Goal: Find specific page/section: Find specific page/section

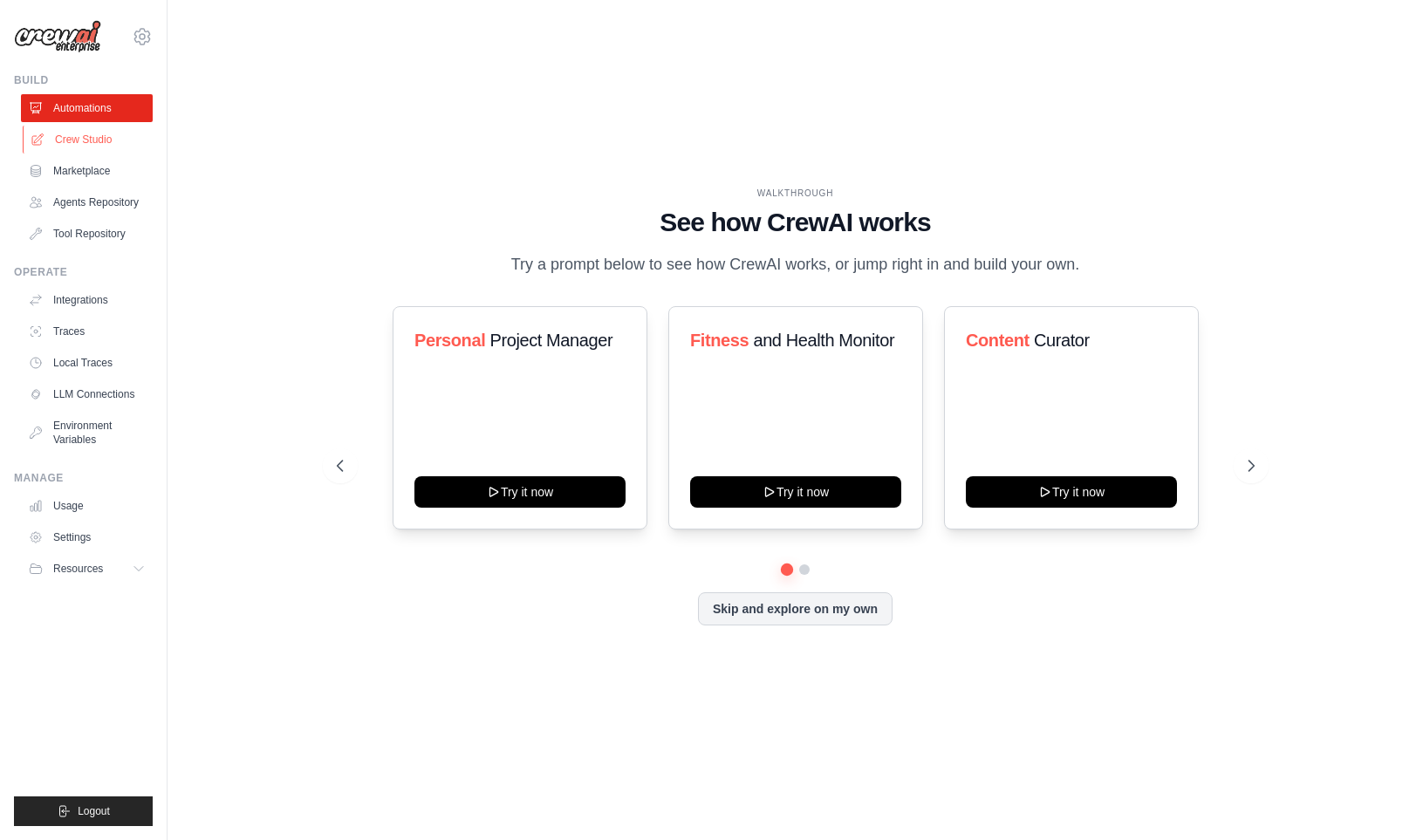
click at [84, 143] on link "Crew Studio" at bounding box center [88, 139] width 132 height 28
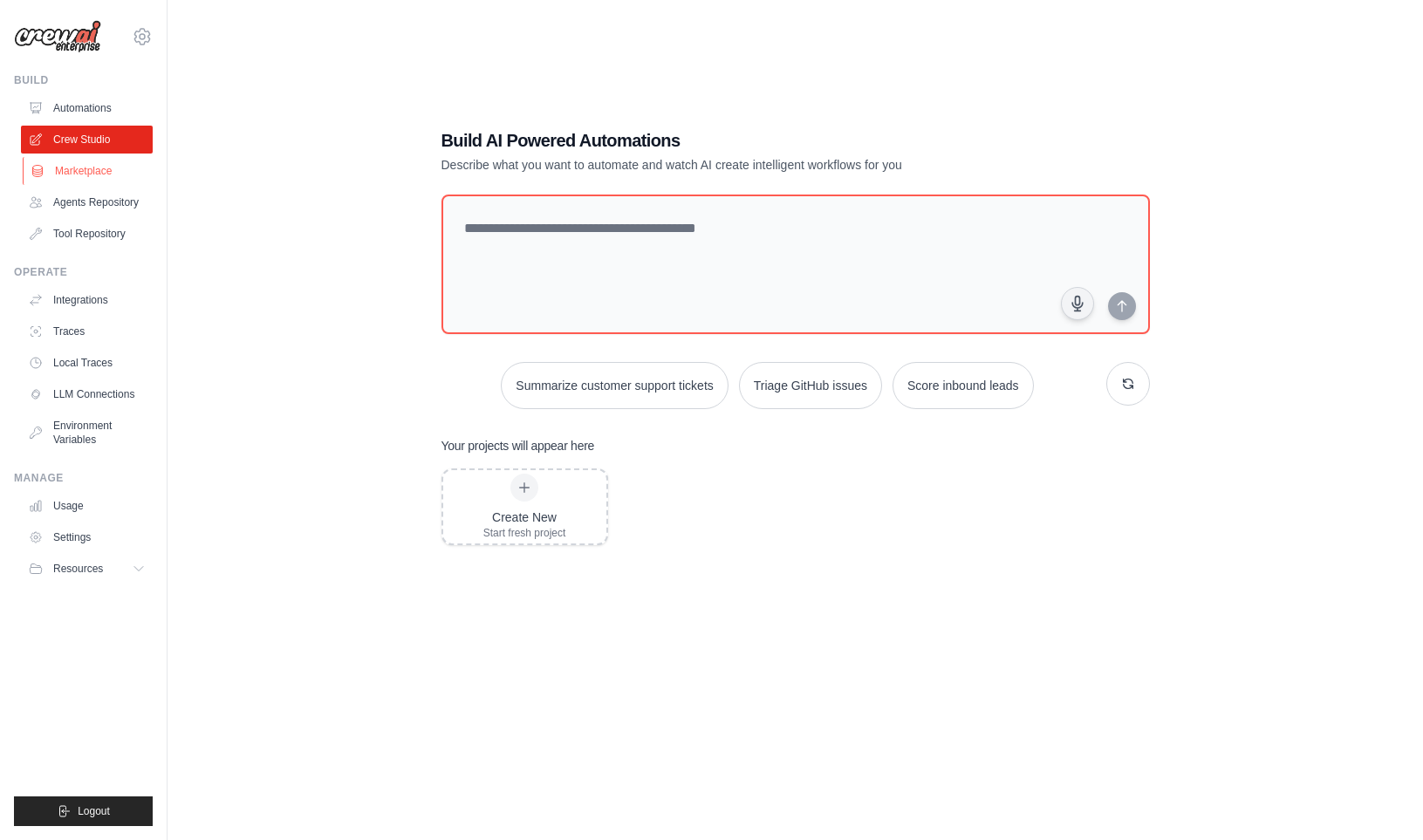
click at [119, 165] on link "Marketplace" at bounding box center [88, 170] width 132 height 28
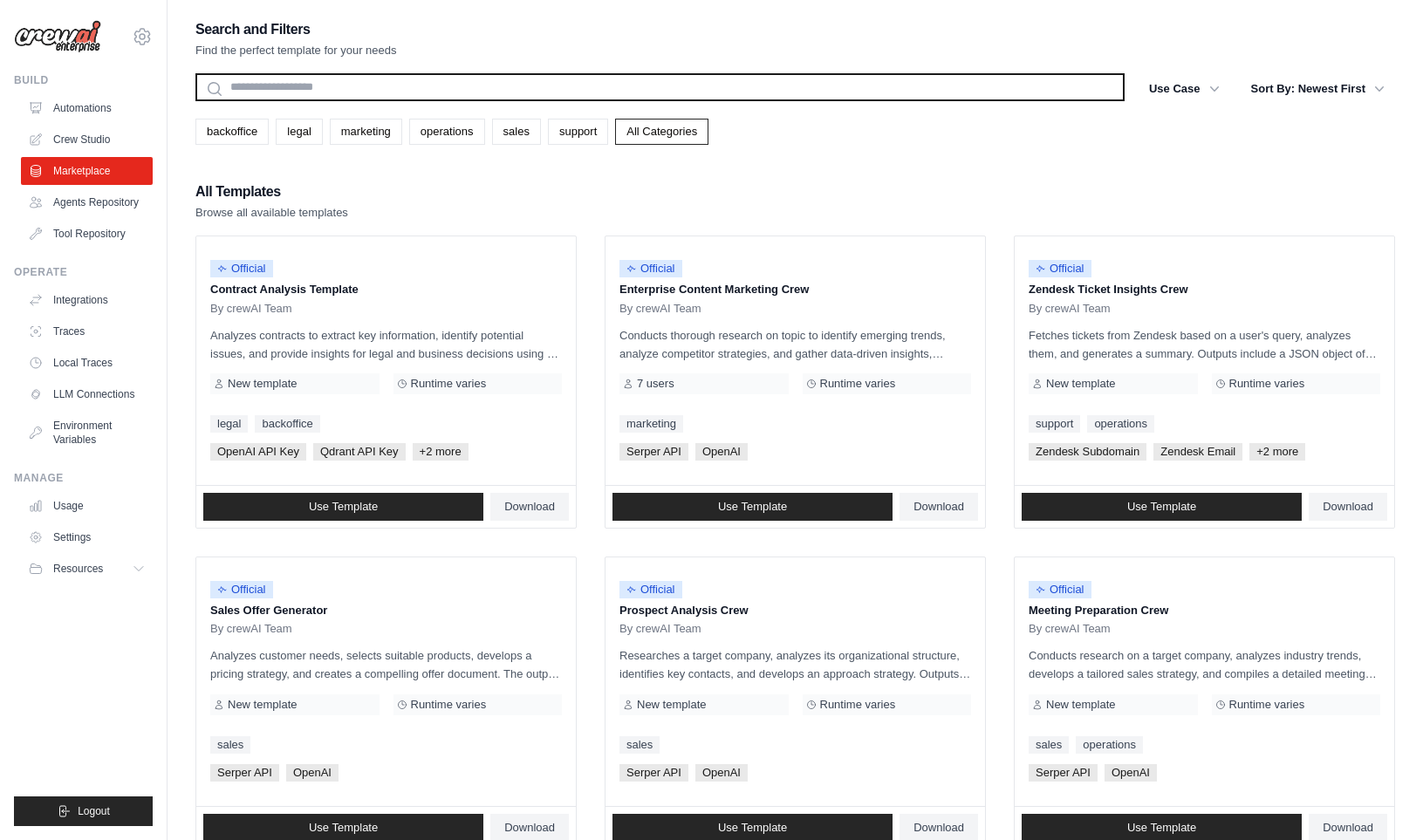
click at [506, 84] on input "text" at bounding box center [660, 87] width 929 height 28
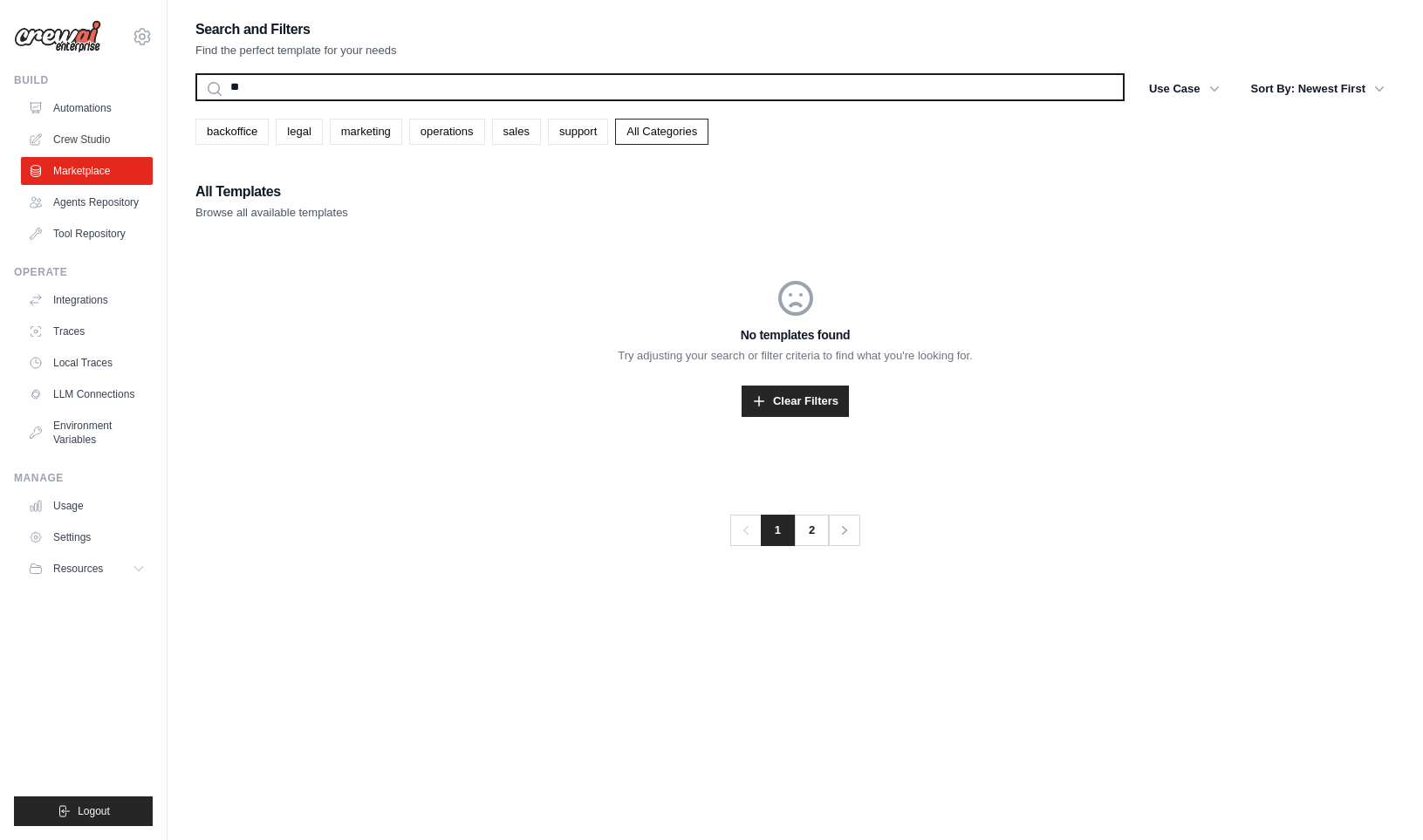
type input "*"
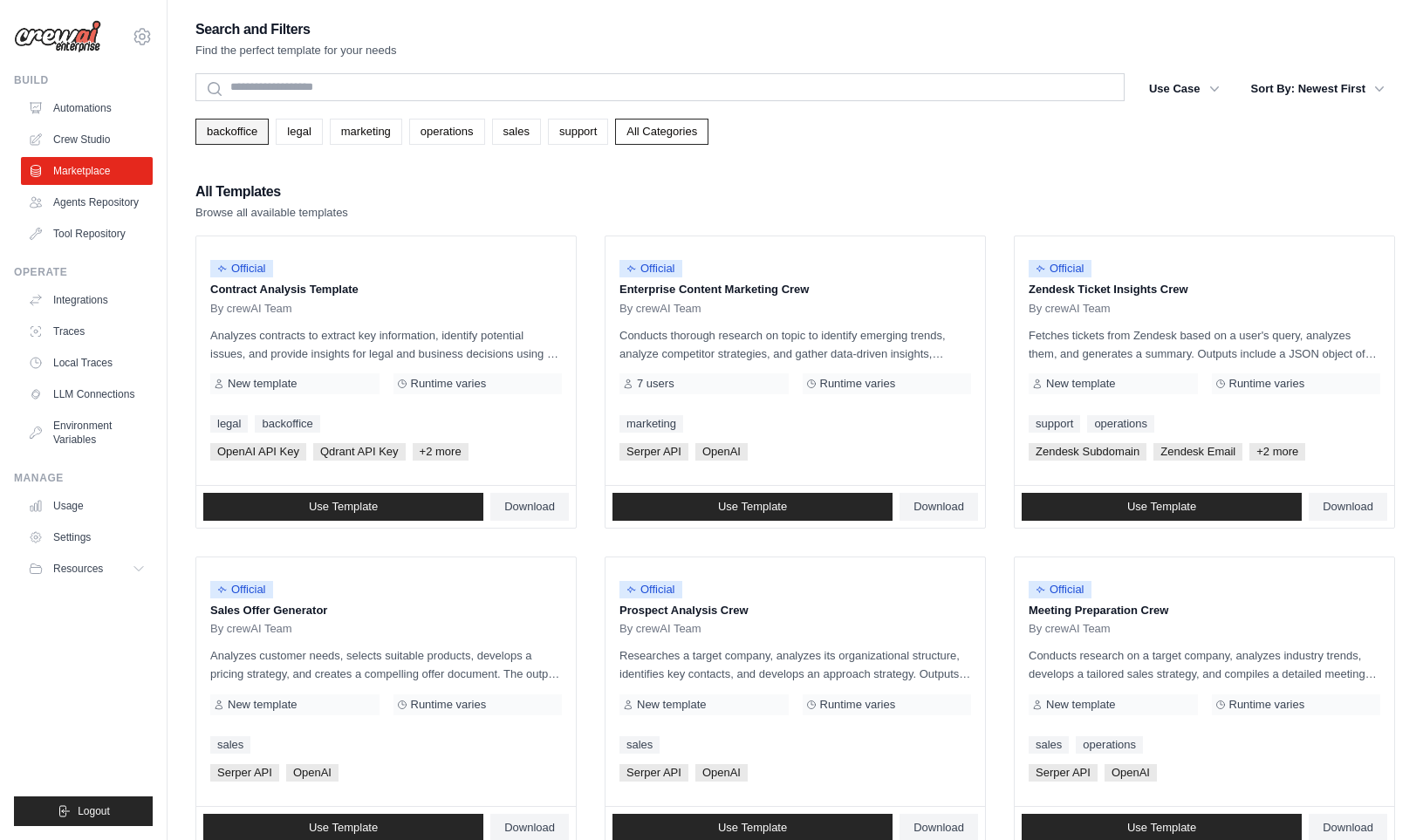
click at [244, 128] on link "backoffice" at bounding box center [232, 131] width 73 height 26
